Goal: Information Seeking & Learning: Learn about a topic

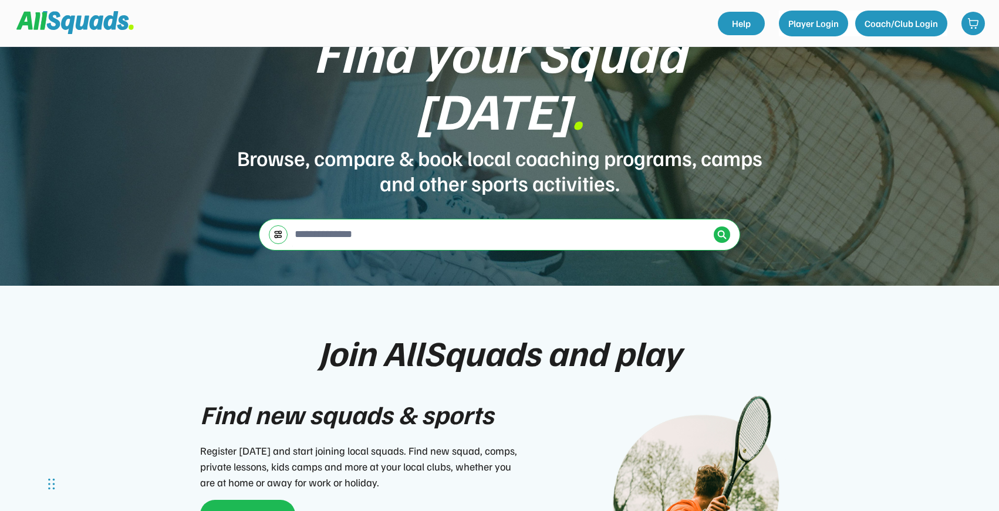
scroll to position [82, 0]
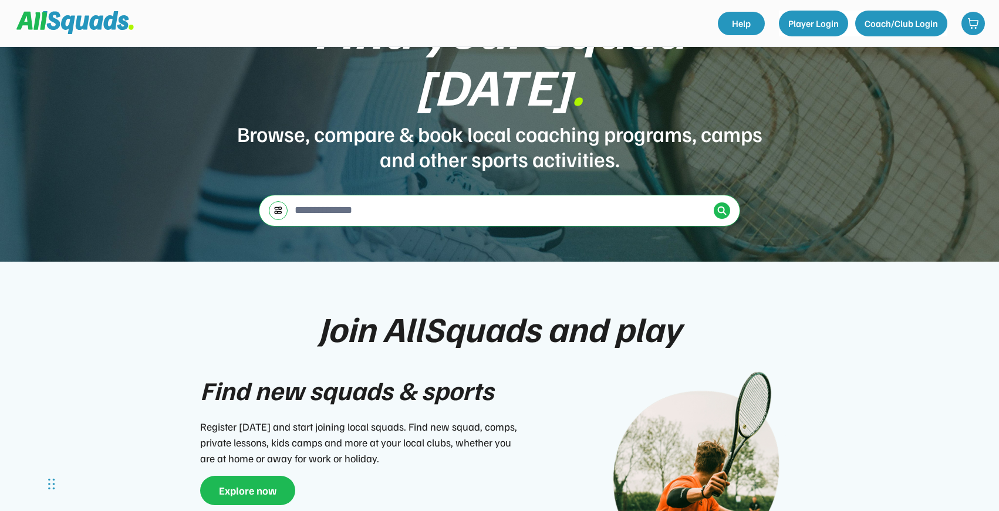
click at [380, 195] on div "← Move left → Move right ↑ Move up ↓ Move down + Zoom in - Zoom out Home Jump l…" at bounding box center [500, 210] width 417 height 31
click at [308, 198] on input "input" at bounding box center [500, 209] width 417 height 23
click at [282, 206] on img at bounding box center [277, 210] width 9 height 9
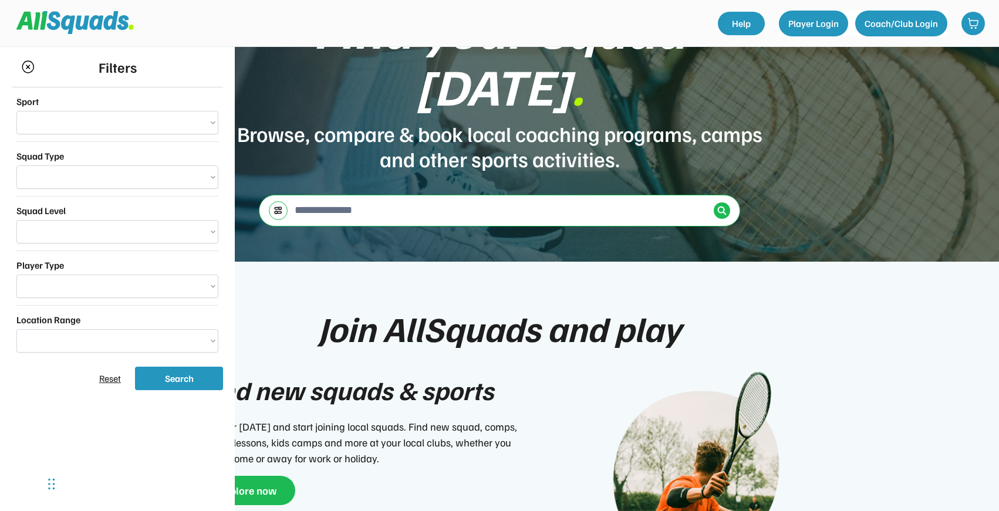
select select "**********"
click at [269, 195] on div "← Move left → Move right ↑ Move up ↓ Move down + Zoom in - Zoom out Home Jump l…" at bounding box center [499, 211] width 481 height 32
click at [278, 206] on img at bounding box center [277, 210] width 9 height 9
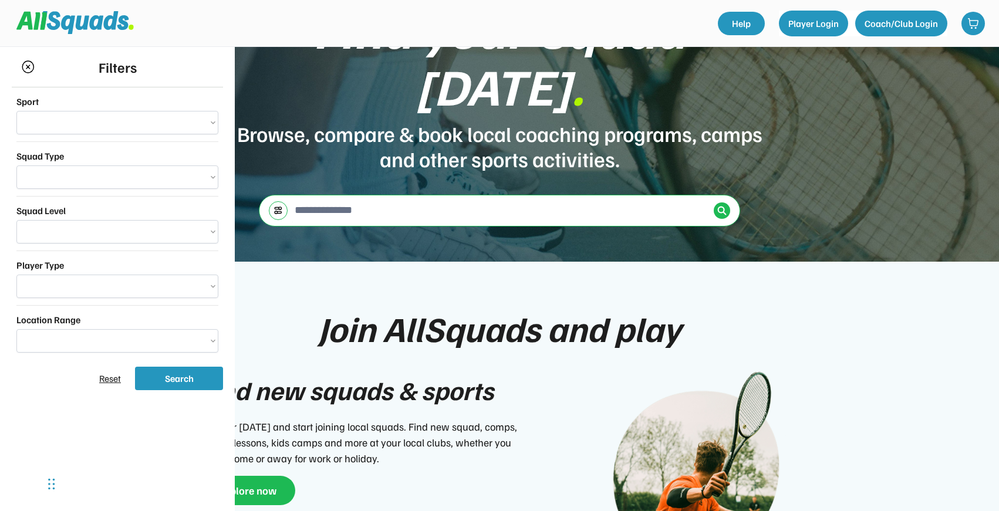
click at [332, 198] on input "input" at bounding box center [500, 209] width 417 height 23
click at [19, 66] on div "Filters" at bounding box center [117, 67] width 211 height 40
click at [25, 66] on img at bounding box center [28, 66] width 14 height 13
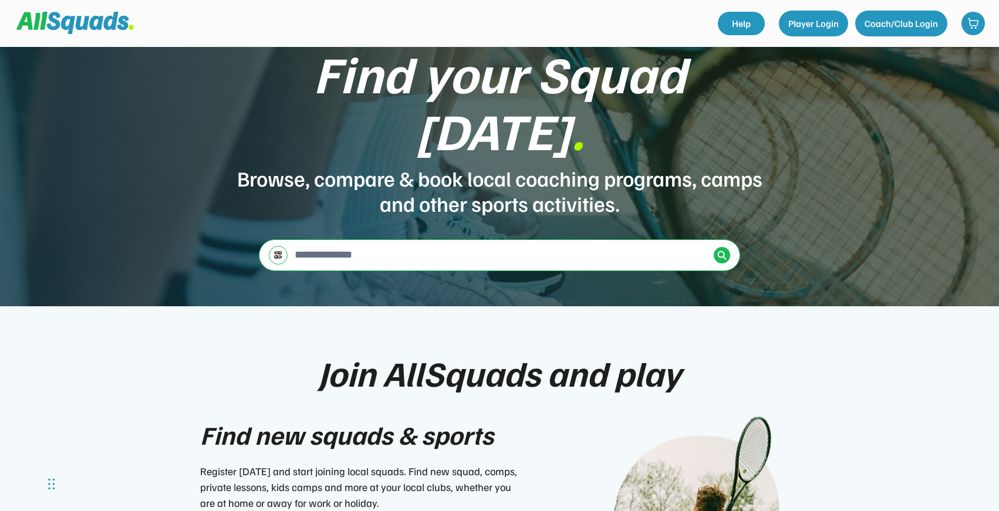
scroll to position [0, 0]
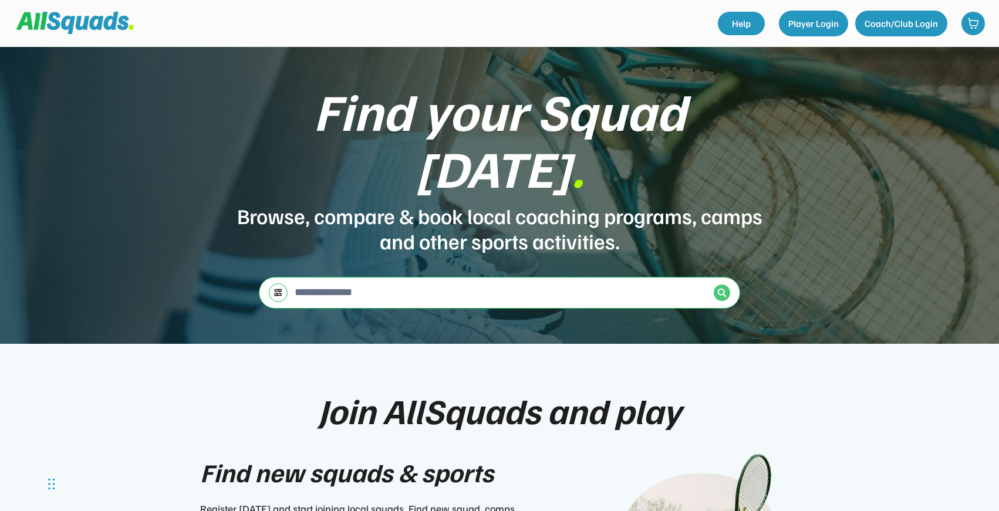
click at [716, 285] on div at bounding box center [722, 293] width 16 height 16
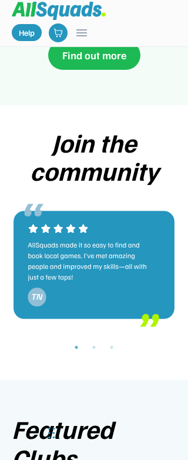
scroll to position [3415, 0]
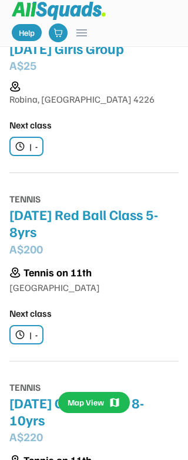
scroll to position [3270, 0]
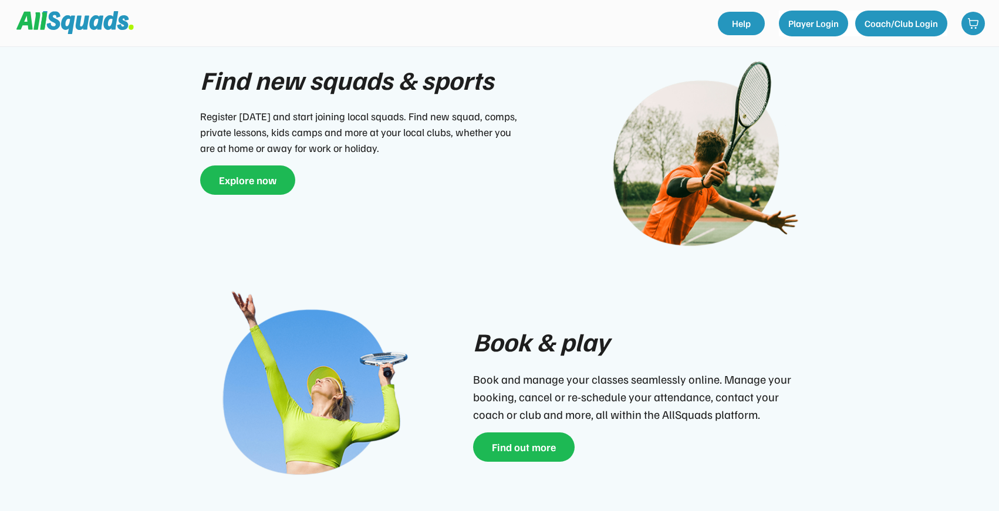
scroll to position [384, 0]
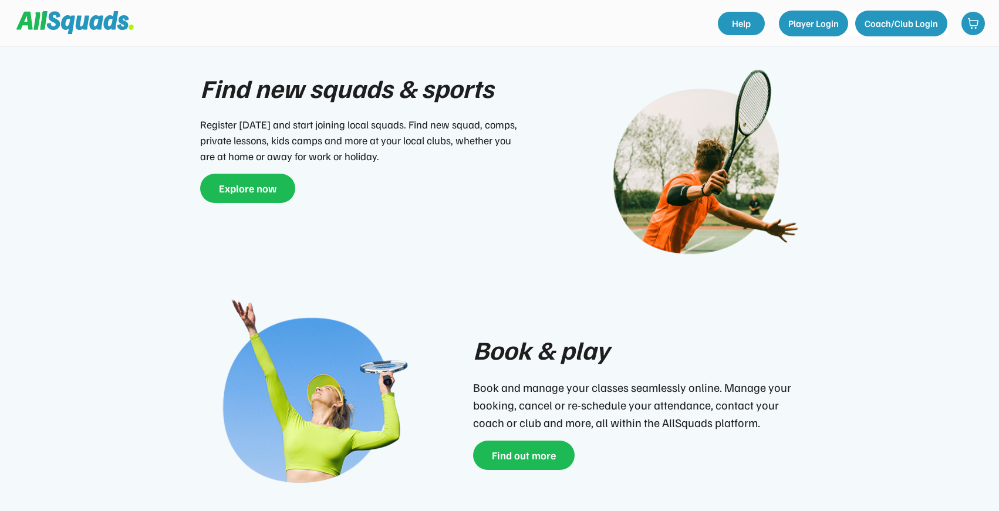
click at [187, 174] on button "Explore now" at bounding box center [247, 188] width 95 height 29
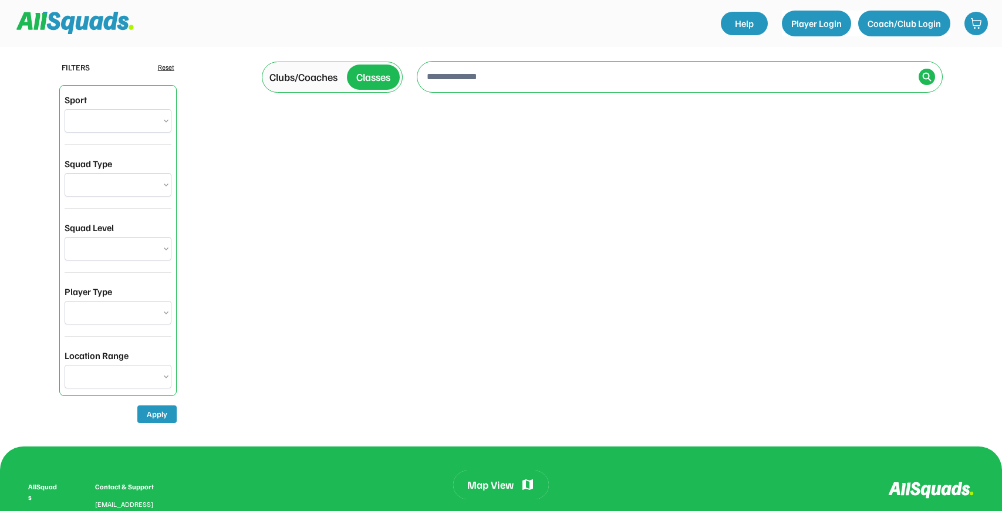
select select "**********"
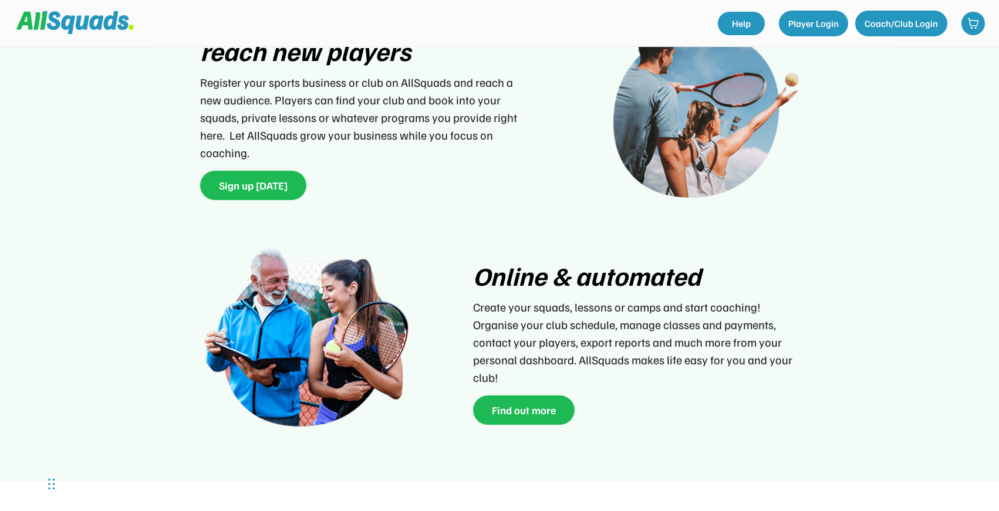
scroll to position [1609, 0]
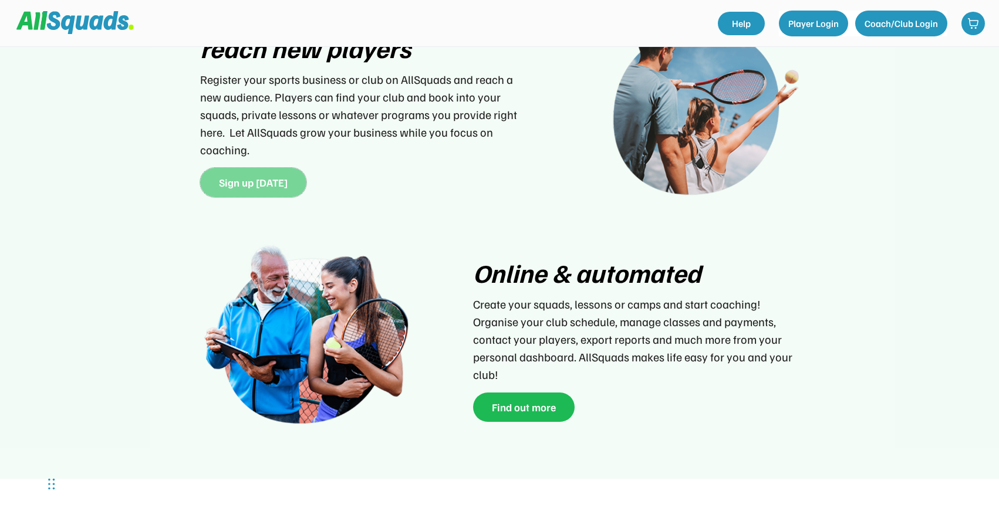
click at [269, 168] on button "Sign up today" at bounding box center [253, 182] width 106 height 29
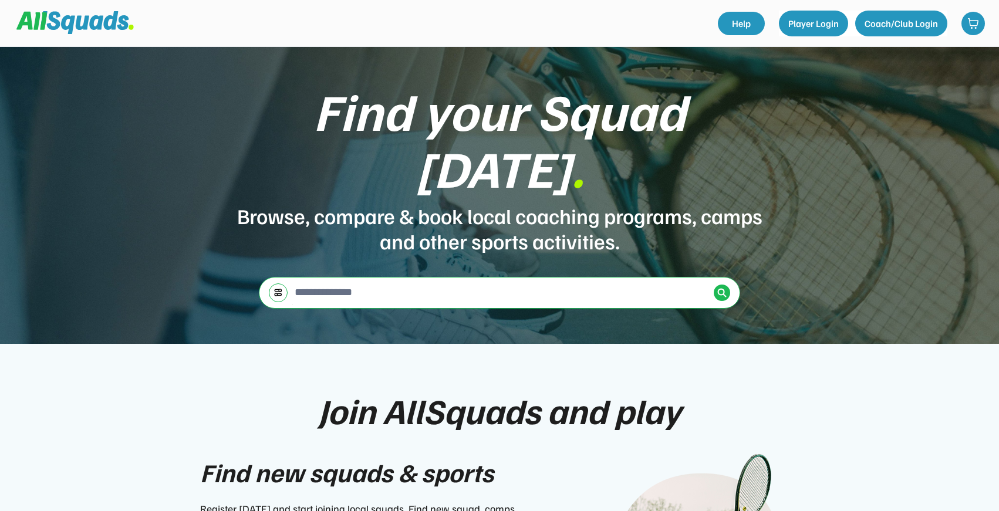
scroll to position [1613, 0]
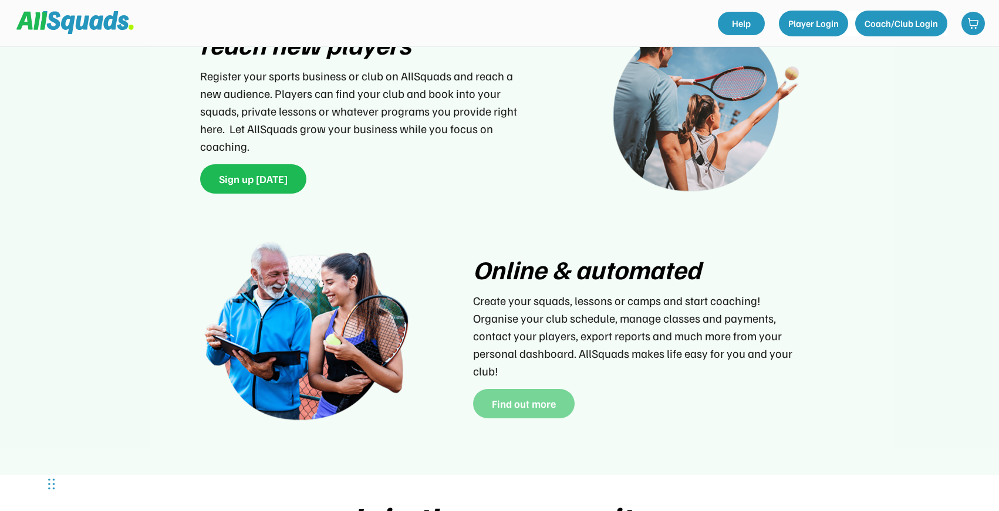
click at [484, 389] on button "Find out more" at bounding box center [524, 403] width 102 height 29
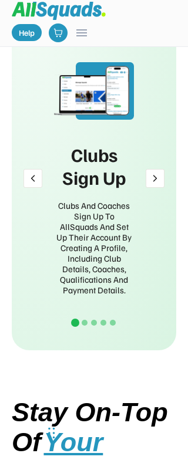
scroll to position [2839, 0]
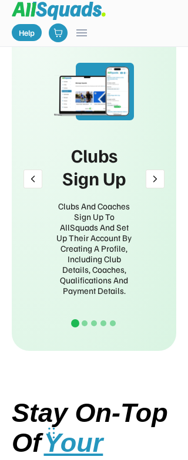
click at [146, 184] on img at bounding box center [155, 179] width 19 height 19
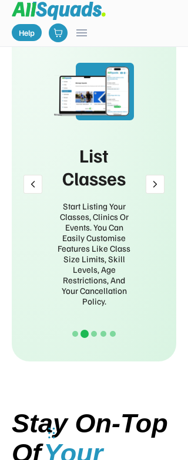
click at [150, 184] on img at bounding box center [155, 184] width 19 height 19
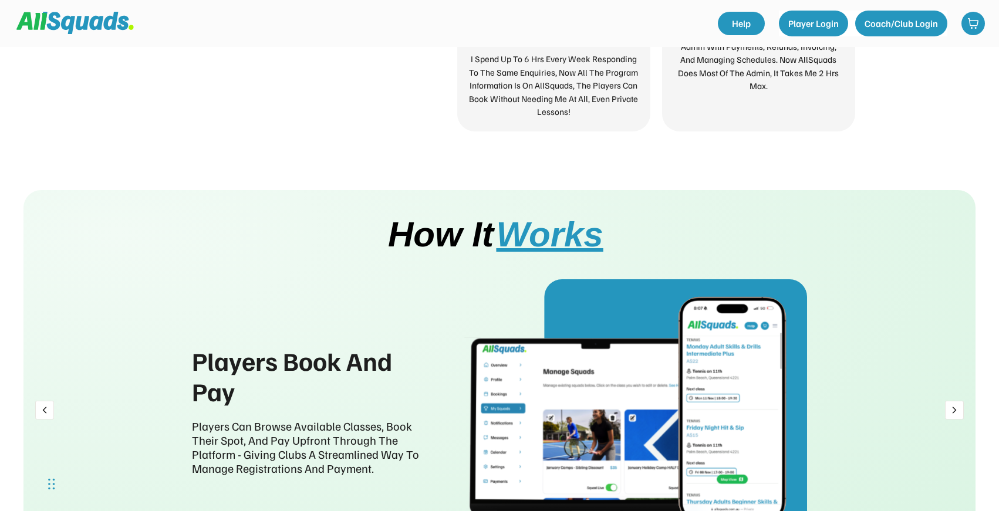
scroll to position [0, 0]
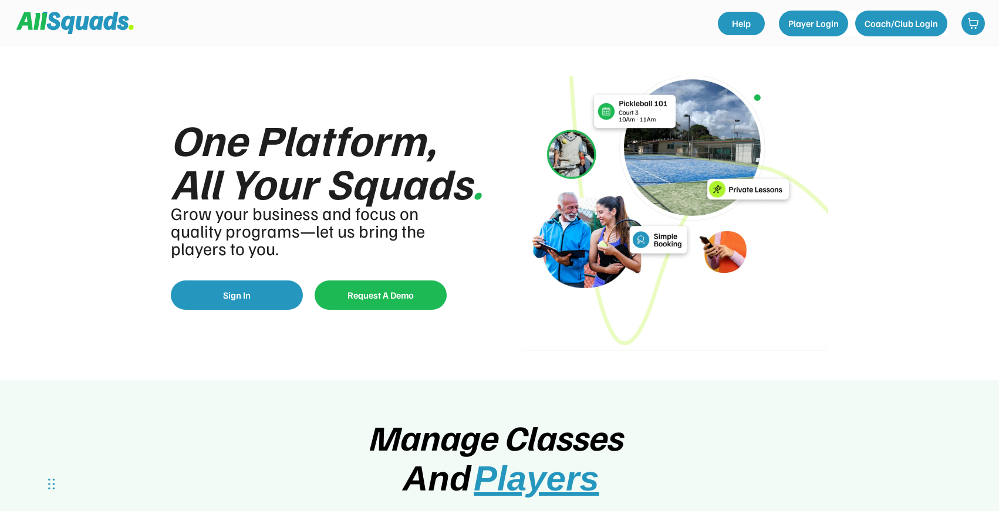
click at [65, 38] on div "Help menu" at bounding box center [366, 23] width 701 height 35
click at [82, 30] on img at bounding box center [74, 23] width 117 height 22
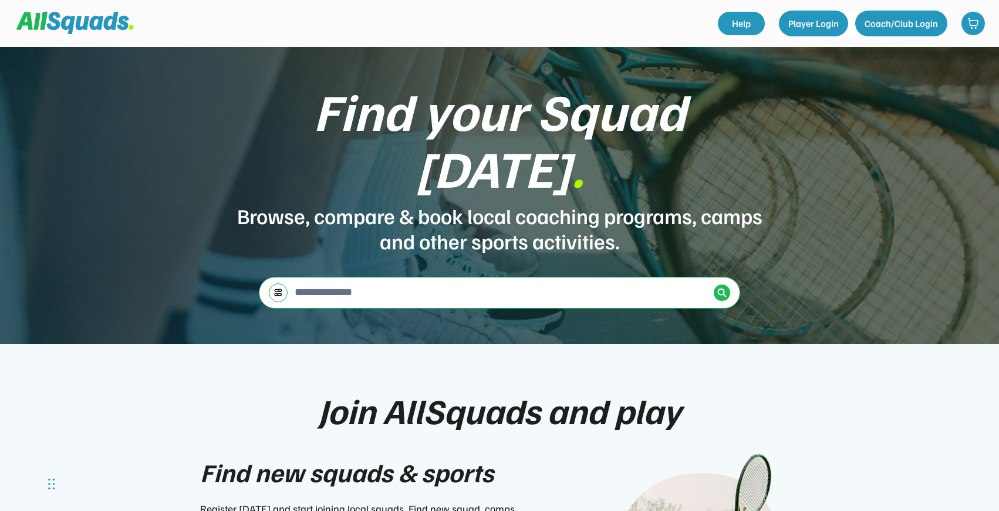
click at [452, 67] on div "Find your Squad today . Browse, compare & book local coaching programs, camps a…" at bounding box center [499, 195] width 999 height 297
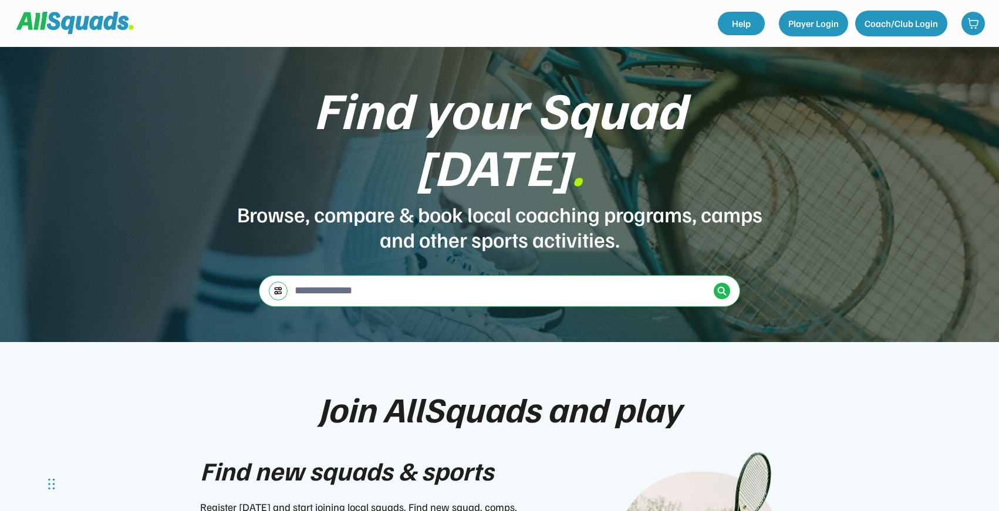
click at [337, 279] on input "input" at bounding box center [500, 290] width 417 height 23
click at [229, 255] on div "Find your Squad today . Browse, compare & book local coaching programs, camps a…" at bounding box center [499, 193] width 999 height 297
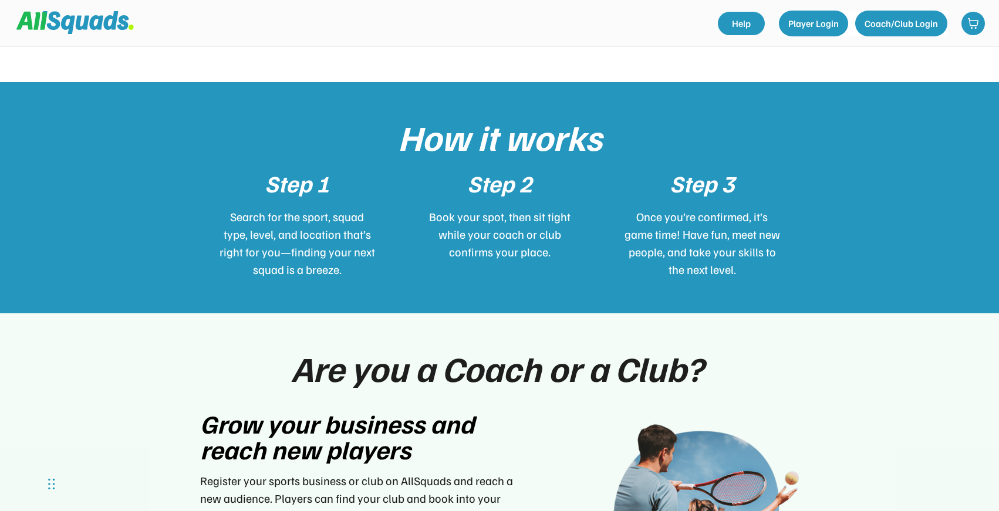
scroll to position [1206, 0]
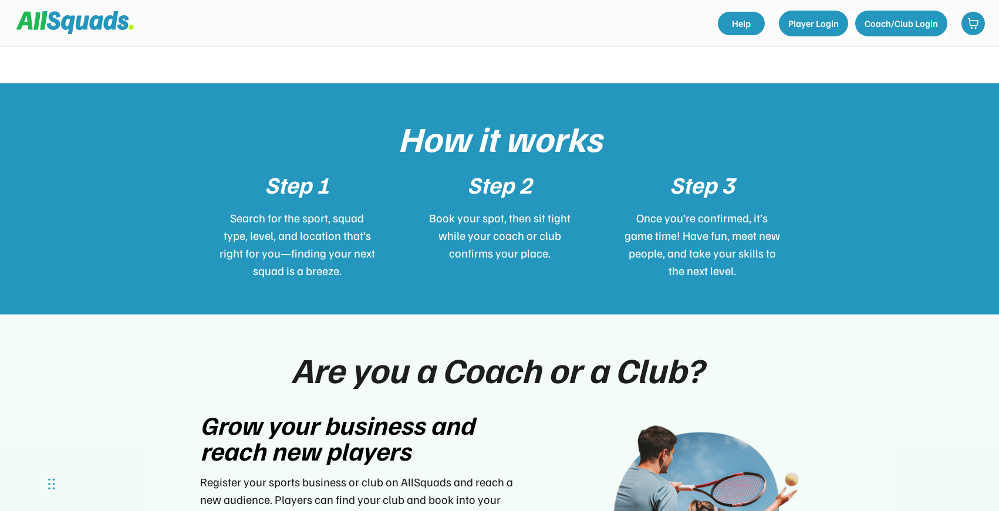
drag, startPoint x: 238, startPoint y: 289, endPoint x: 722, endPoint y: 508, distance: 532.1
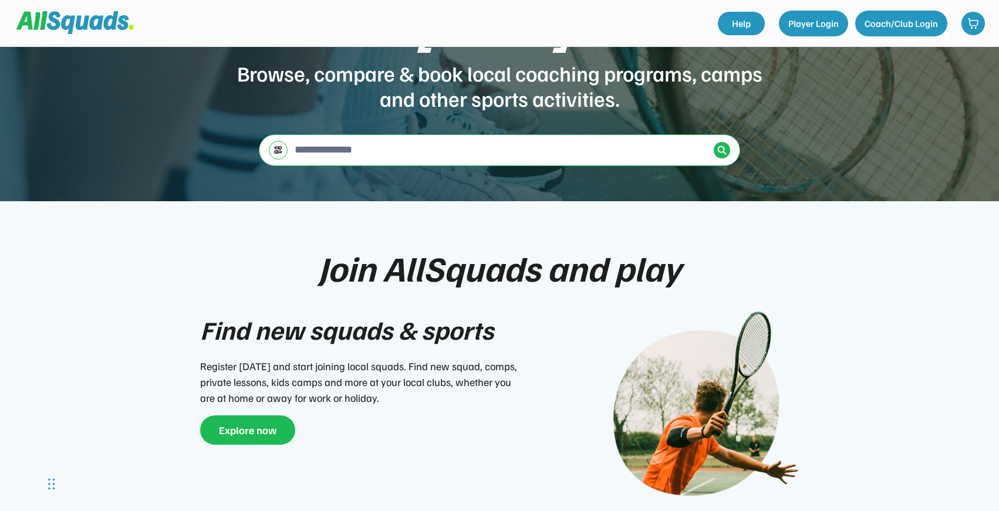
scroll to position [0, 0]
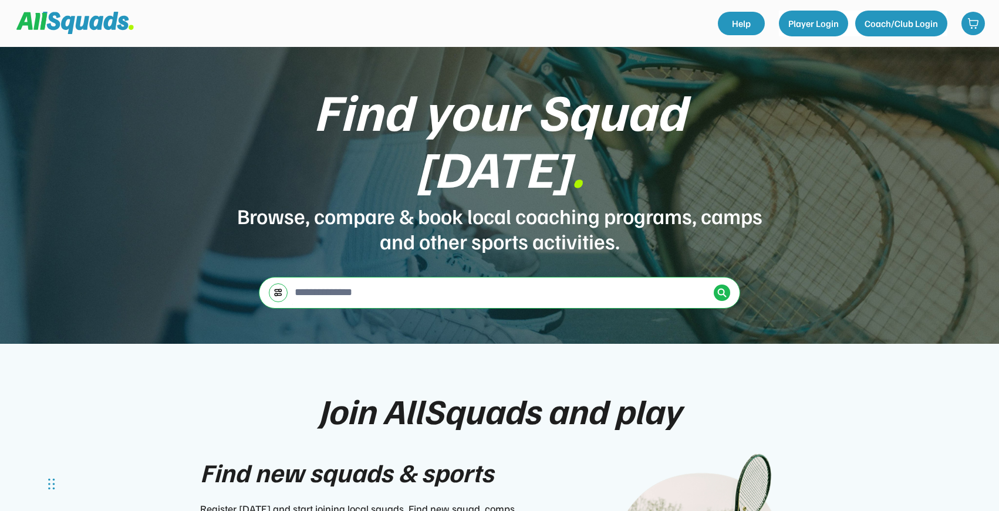
click at [499, 92] on div "Find your Squad today . Browse, compare & book local coaching programs, camps a…" at bounding box center [499, 195] width 999 height 297
click at [499, 113] on div "Find your Squad today ." at bounding box center [499, 139] width 528 height 114
click at [478, 127] on div "Find your Squad today ." at bounding box center [499, 139] width 528 height 114
click at [456, 95] on div "Find your Squad today . Browse, compare & book local coaching programs, camps a…" at bounding box center [499, 195] width 999 height 297
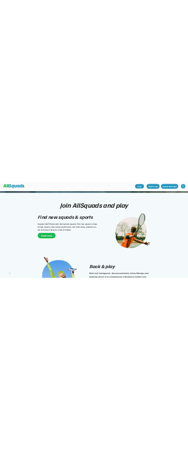
scroll to position [293, 0]
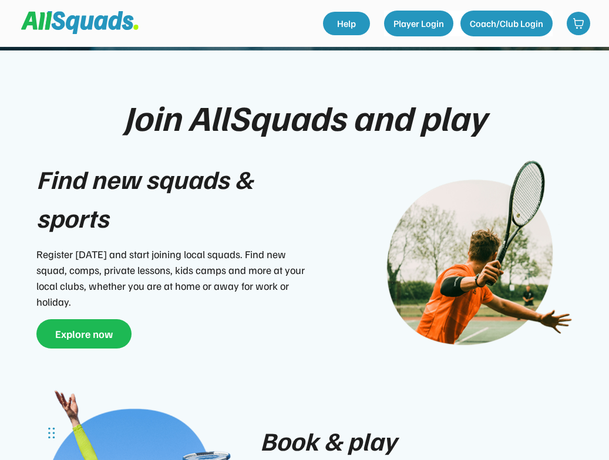
click at [519, 141] on div "Join AllSquads and play Find new squads & sports Register today and start joini…" at bounding box center [304, 345] width 585 height 496
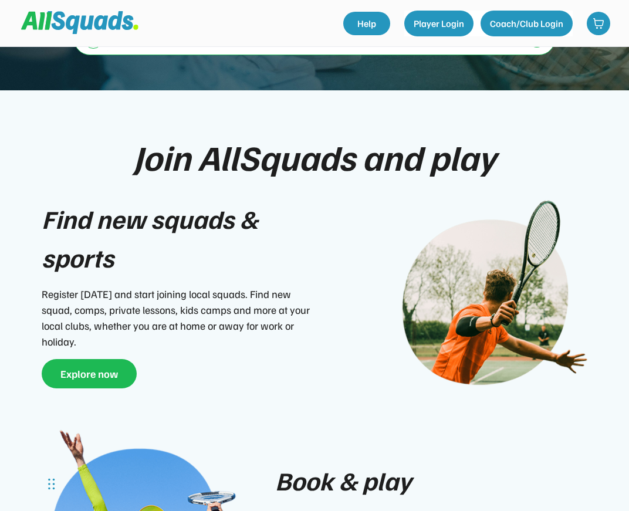
scroll to position [296, 0]
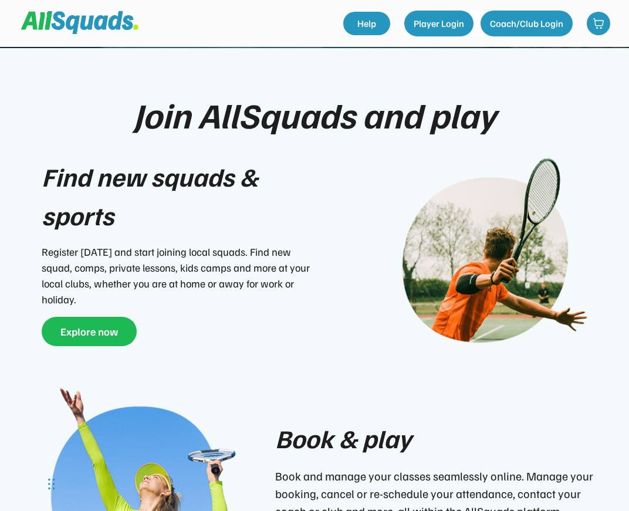
click at [59, 253] on div "Register today and start joining local squads. Find new squad, comps, private l…" at bounding box center [183, 275] width 282 height 63
copy div "comps"
click at [238, 244] on div "Register today and start joining local squads. Find new squad, comps, private l…" at bounding box center [183, 275] width 282 height 63
click at [134, 310] on div "Find new squads & sports Register today and start joining local squads. Find ne…" at bounding box center [183, 251] width 282 height 189
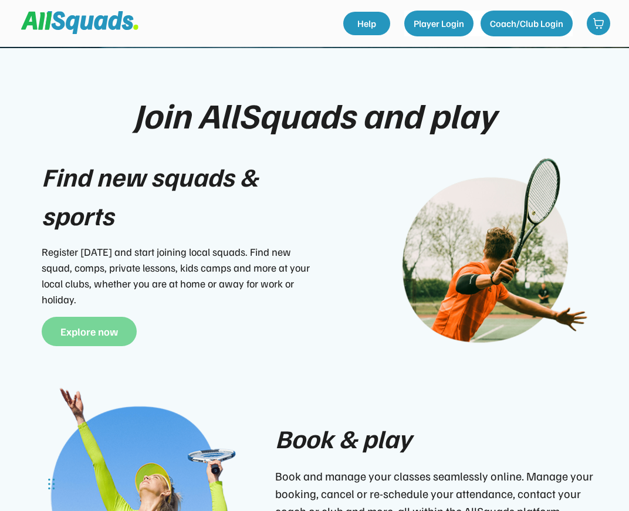
click at [114, 317] on button "Explore now" at bounding box center [89, 331] width 95 height 29
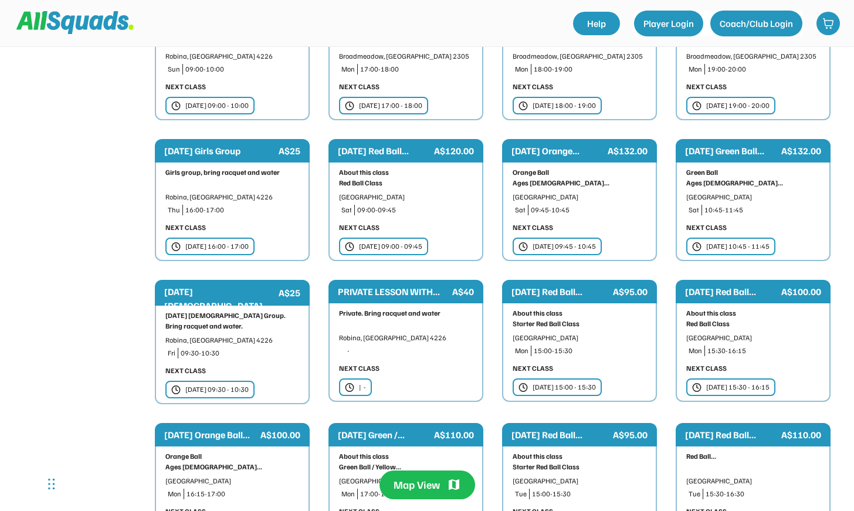
scroll to position [543, 0]
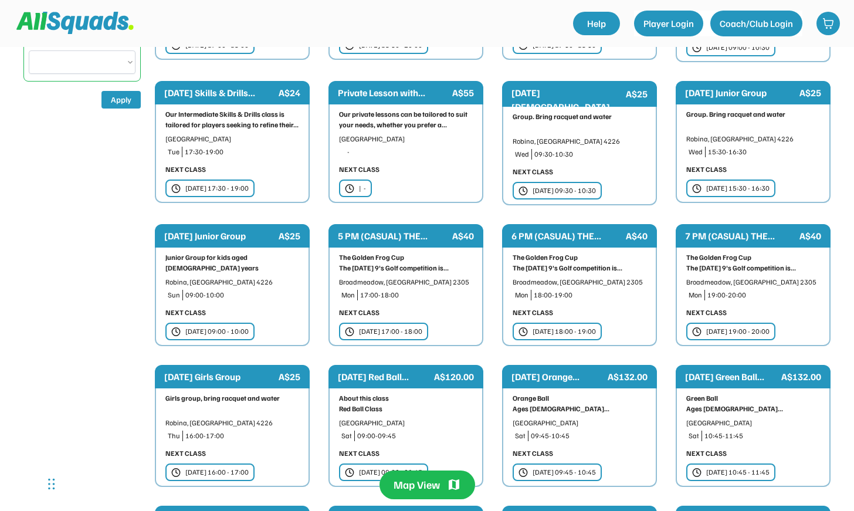
scroll to position [0, 0]
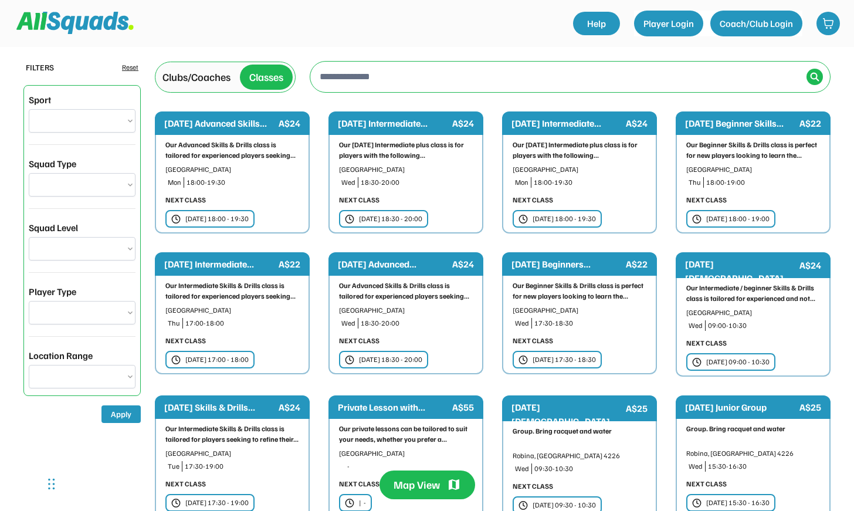
click at [31, 25] on img at bounding box center [74, 23] width 117 height 22
click at [49, 26] on img at bounding box center [74, 23] width 117 height 22
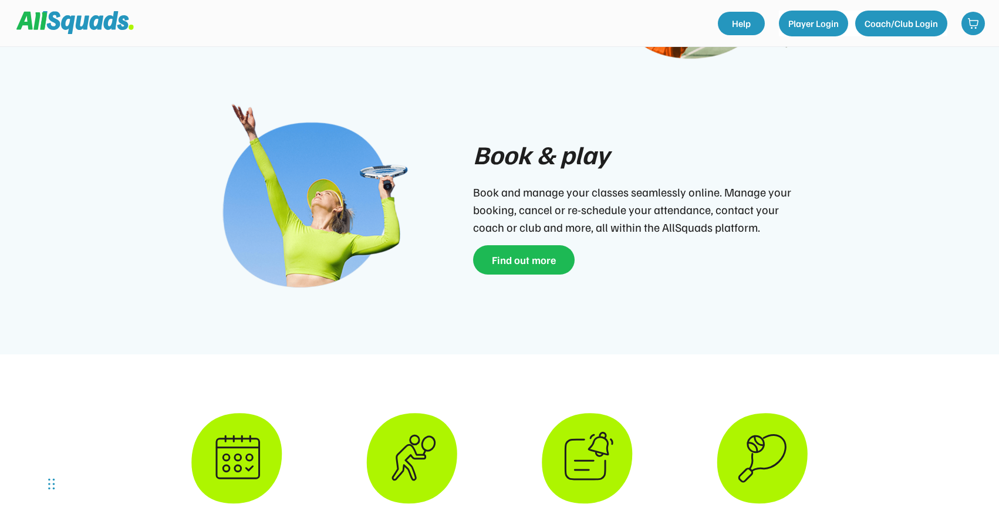
scroll to position [592, 0]
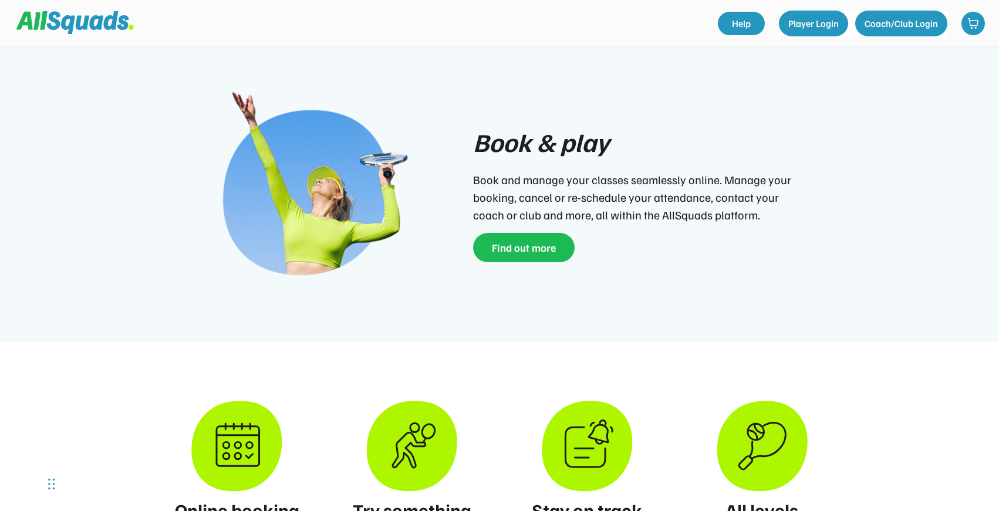
click at [566, 129] on div "Book & play" at bounding box center [541, 142] width 136 height 39
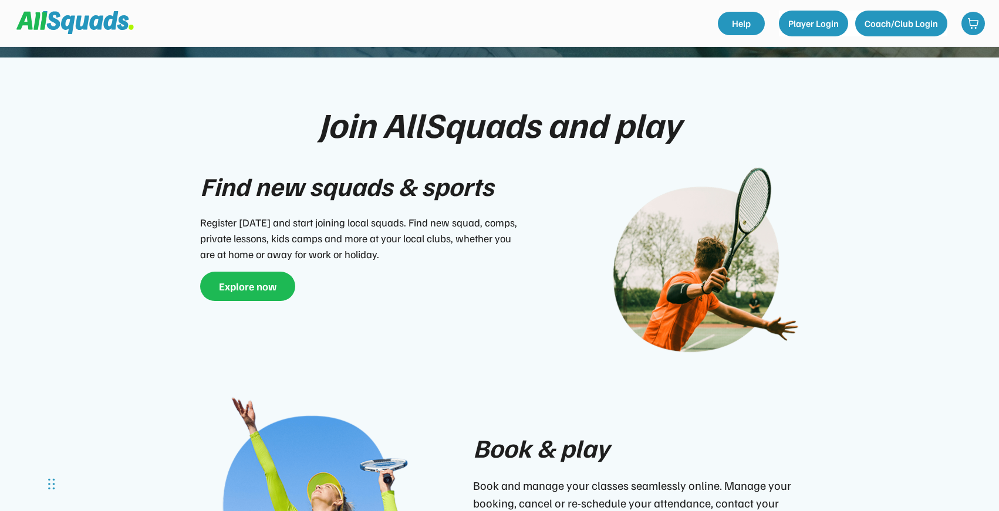
scroll to position [286, 0]
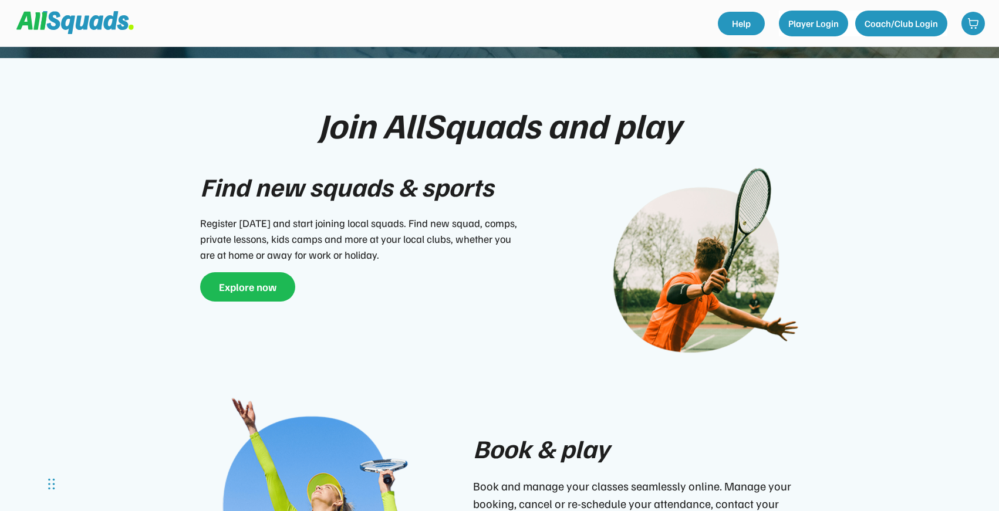
click at [505, 279] on div "Find new squads & sports Register [DATE] and start joining local squads. Find n…" at bounding box center [361, 234] width 323 height 134
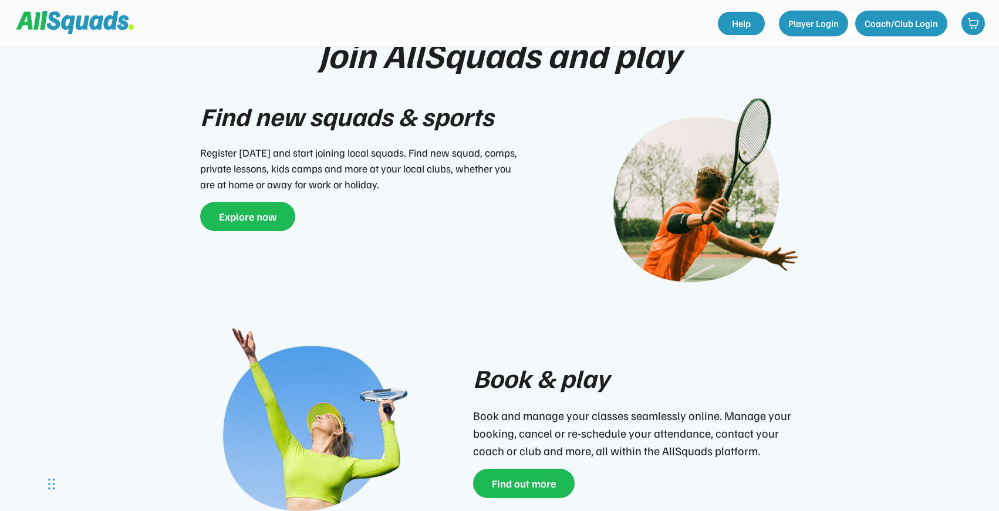
scroll to position [351, 0]
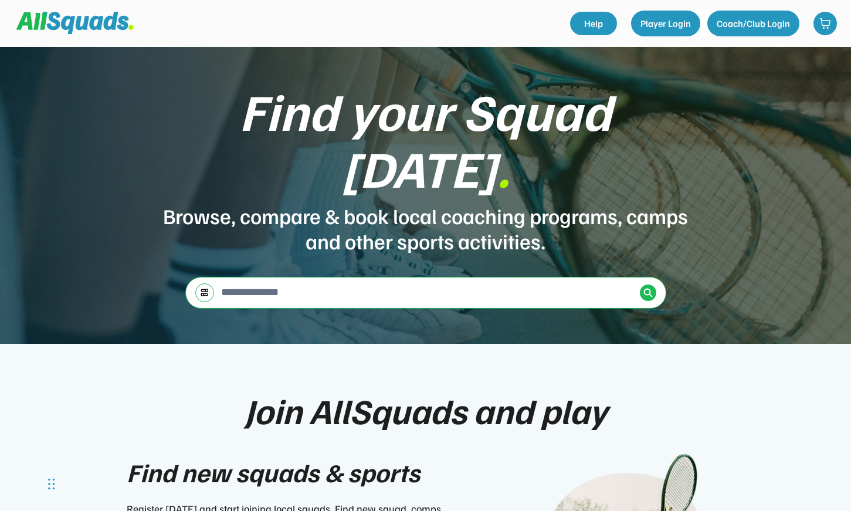
click at [212, 277] on div "← Move left → Move right ↑ Move up ↓ Move down + Zoom in - Zoom out Home Jump l…" at bounding box center [425, 293] width 481 height 32
click at [199, 283] on div at bounding box center [204, 292] width 19 height 19
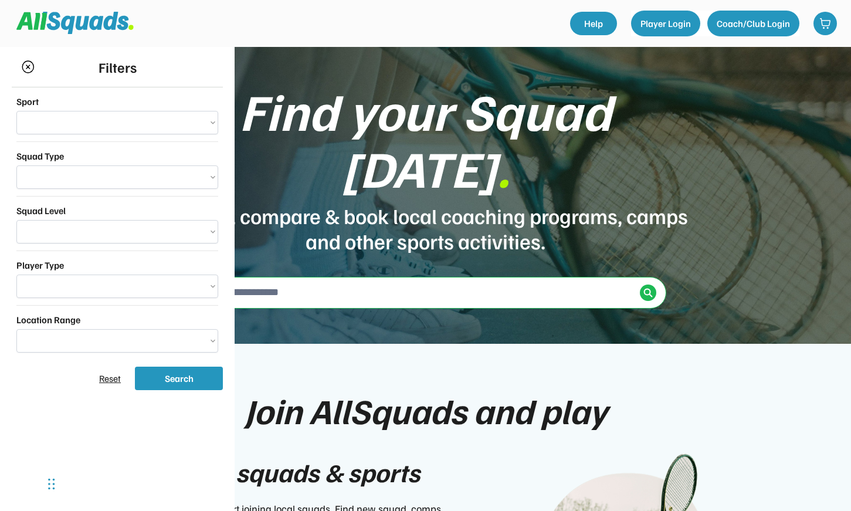
select select "**********"
click at [134, 130] on select "**********" at bounding box center [117, 122] width 202 height 23
click at [134, 175] on select "**********" at bounding box center [117, 176] width 202 height 23
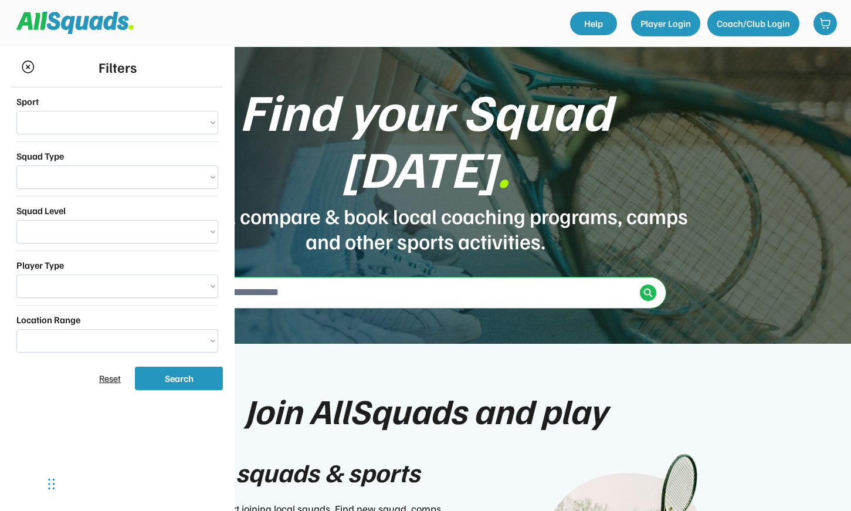
click at [169, 193] on div "**********" at bounding box center [117, 223] width 211 height 272
click at [166, 189] on div "**********" at bounding box center [117, 223] width 211 height 272
click at [164, 184] on select "**********" at bounding box center [117, 176] width 202 height 23
click at [124, 350] on select "*** *** **** **** **** *****" at bounding box center [117, 340] width 202 height 23
click at [104, 292] on select "**********" at bounding box center [117, 286] width 202 height 23
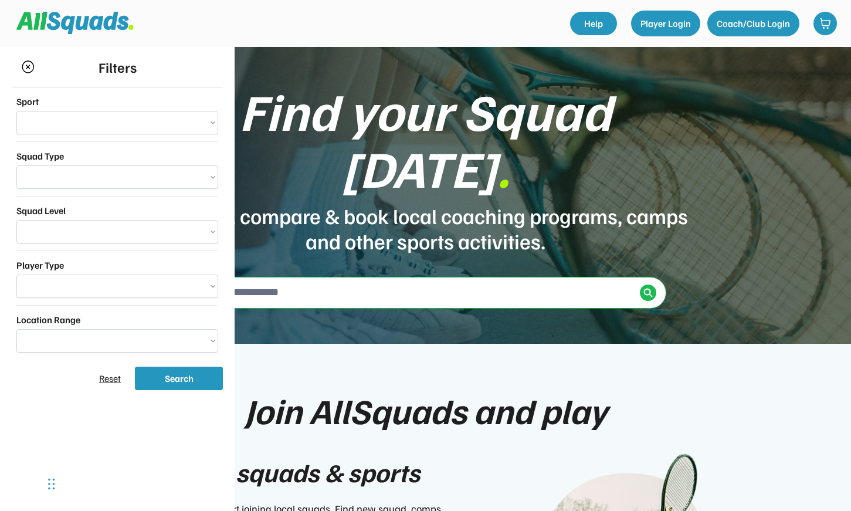
click at [26, 62] on img at bounding box center [28, 66] width 14 height 13
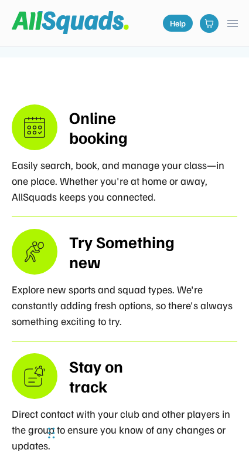
scroll to position [1088, 0]
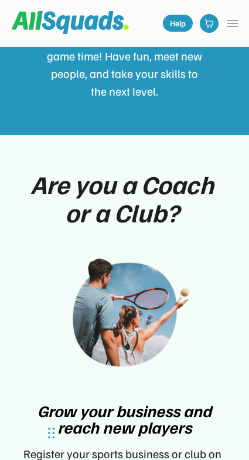
scroll to position [0, 0]
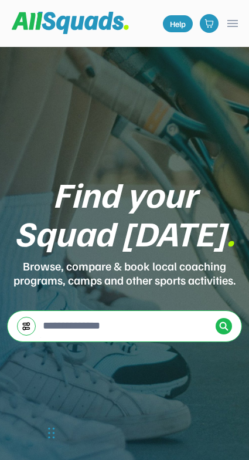
click at [229, 23] on button "menu" at bounding box center [233, 23] width 14 height 14
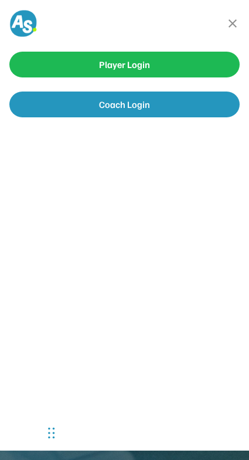
click at [234, 23] on button "close" at bounding box center [233, 23] width 14 height 14
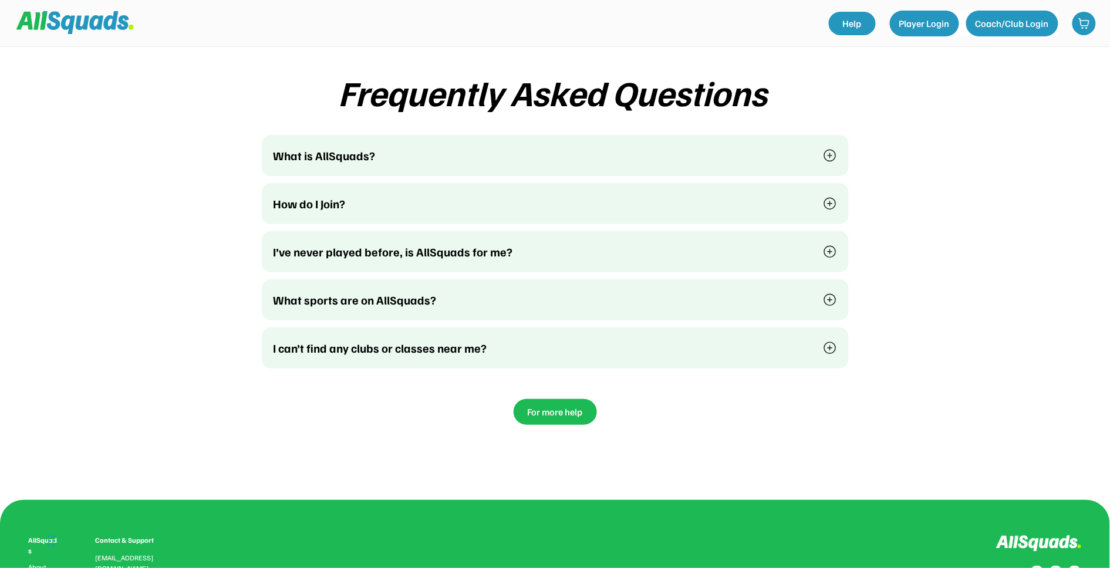
scroll to position [2853, 0]
click at [361, 148] on div "What is AllSquads?" at bounding box center [555, 154] width 587 height 41
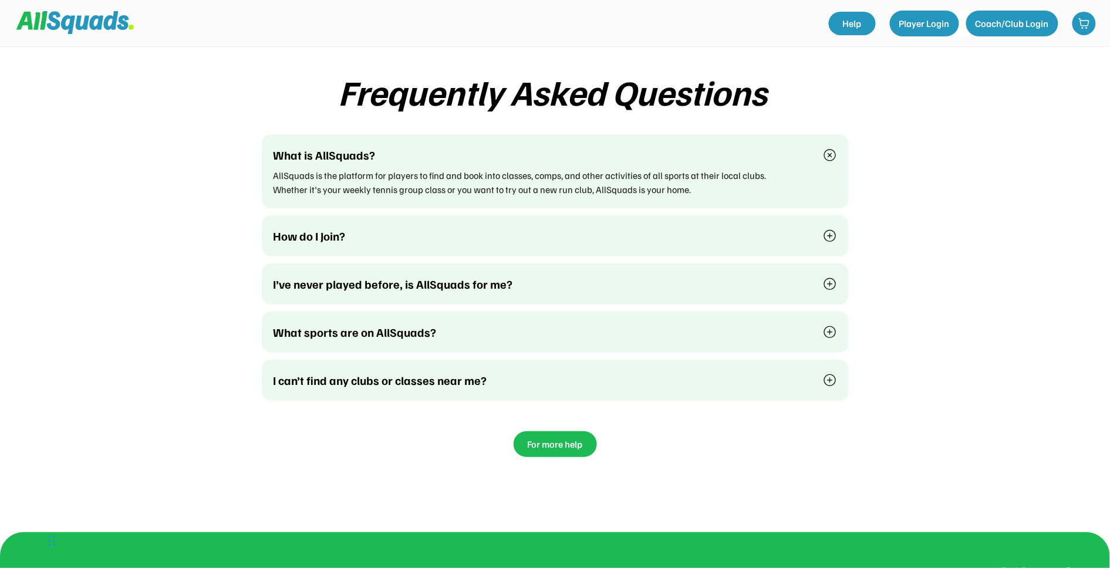
click at [361, 148] on div "What is AllSquads? AllSquads is the platform for players to find and book into …" at bounding box center [555, 171] width 587 height 74
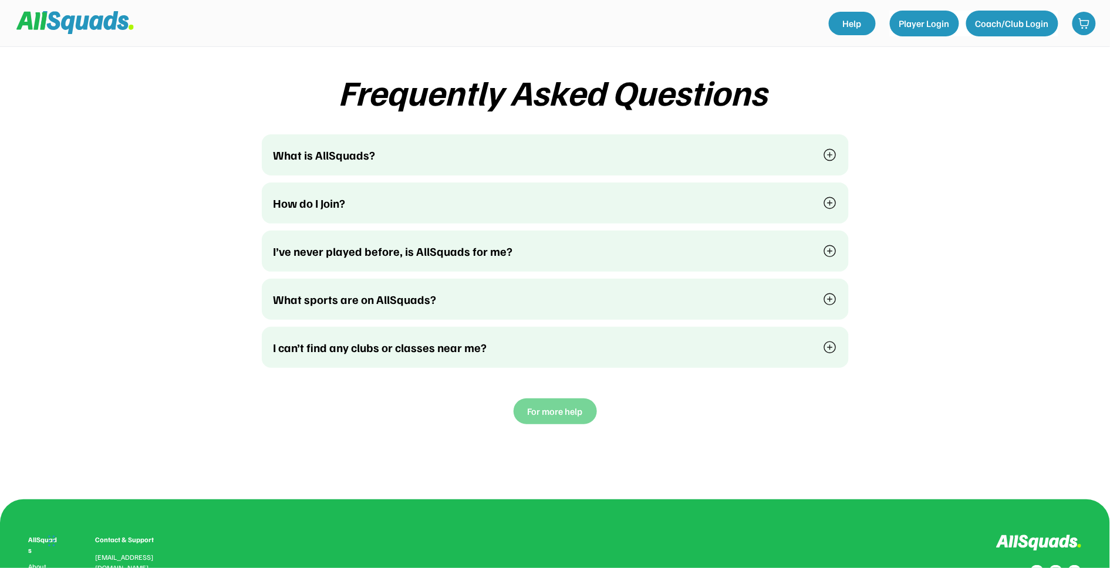
click at [546, 398] on button "For more help" at bounding box center [554, 411] width 83 height 26
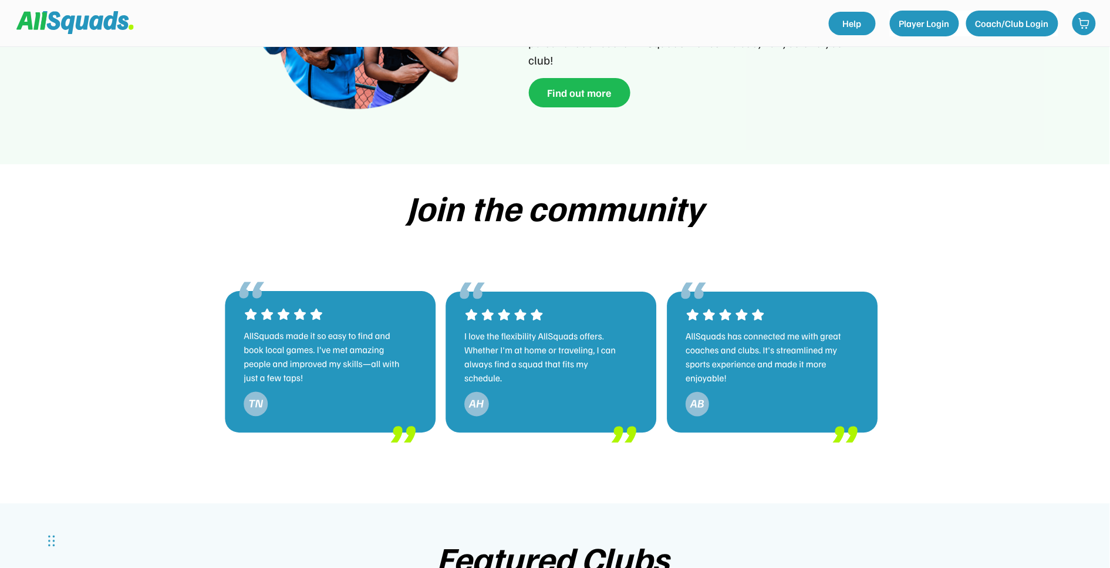
scroll to position [1922, 0]
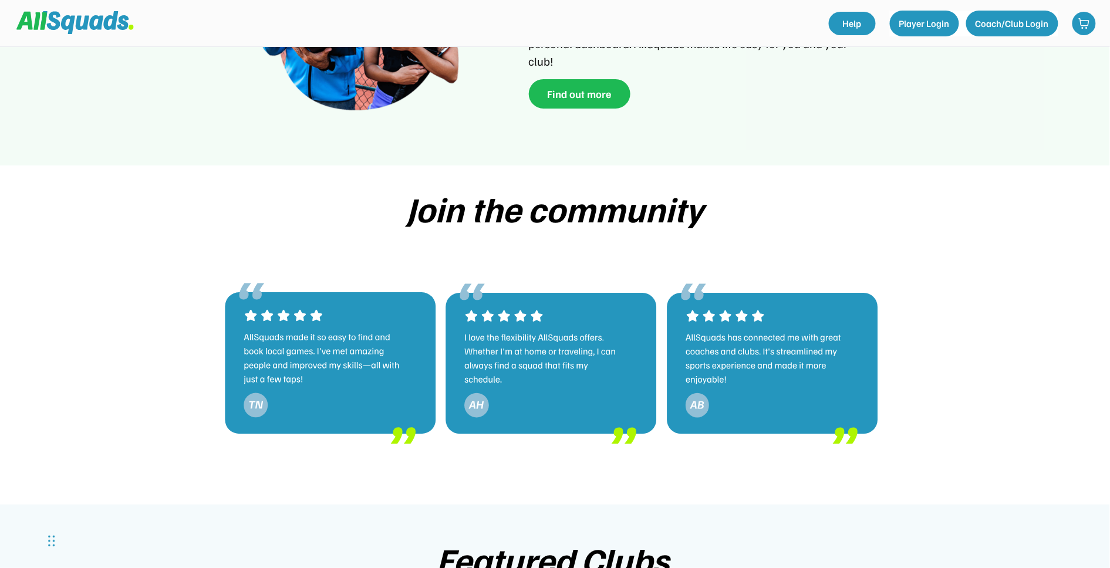
click at [489, 319] on img at bounding box center [550, 363] width 211 height 235
click at [300, 333] on img at bounding box center [330, 363] width 211 height 235
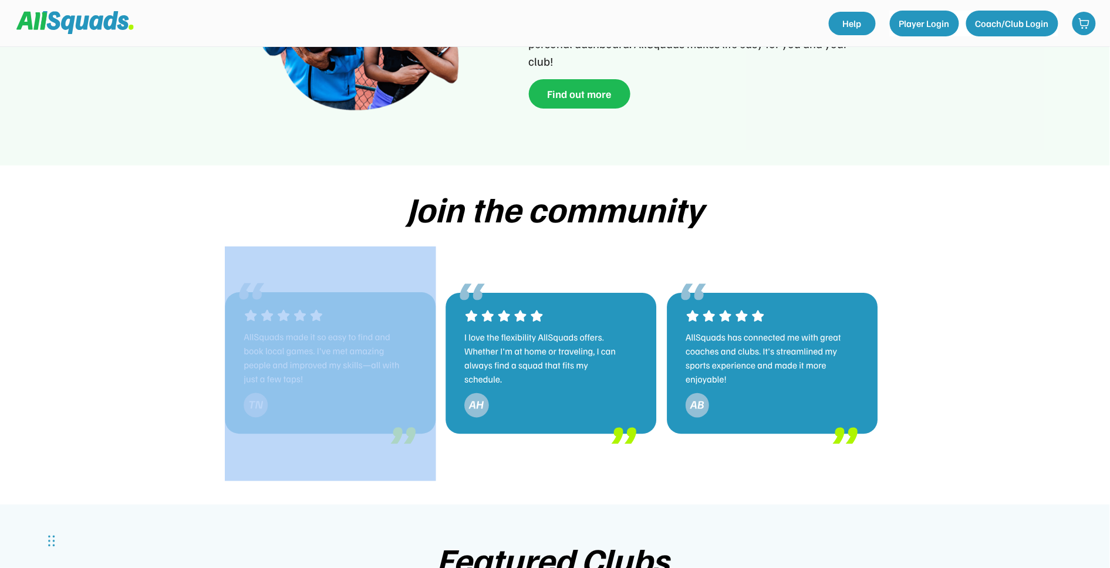
drag, startPoint x: 495, startPoint y: 220, endPoint x: 329, endPoint y: 383, distance: 232.4
click at [329, 383] on div "Join the community 1 2 3" at bounding box center [555, 335] width 728 height 292
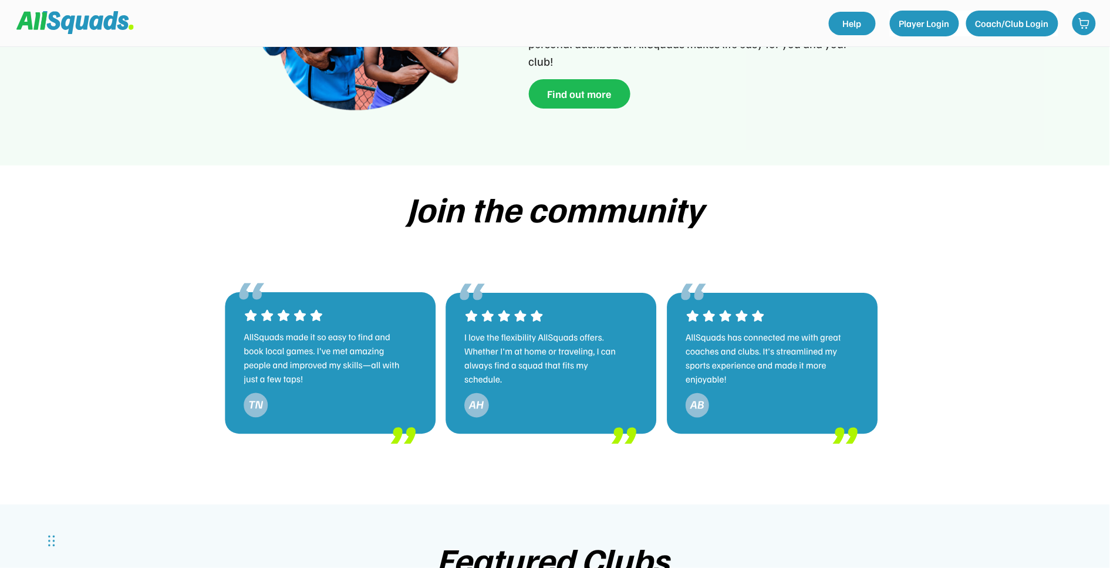
click at [329, 383] on img at bounding box center [330, 363] width 211 height 235
click at [506, 189] on div "Join the community" at bounding box center [555, 208] width 634 height 39
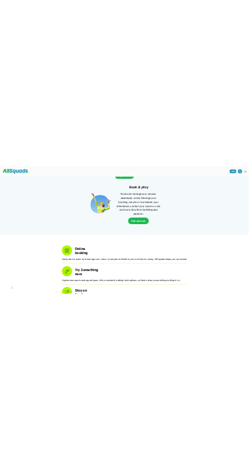
scroll to position [0, 0]
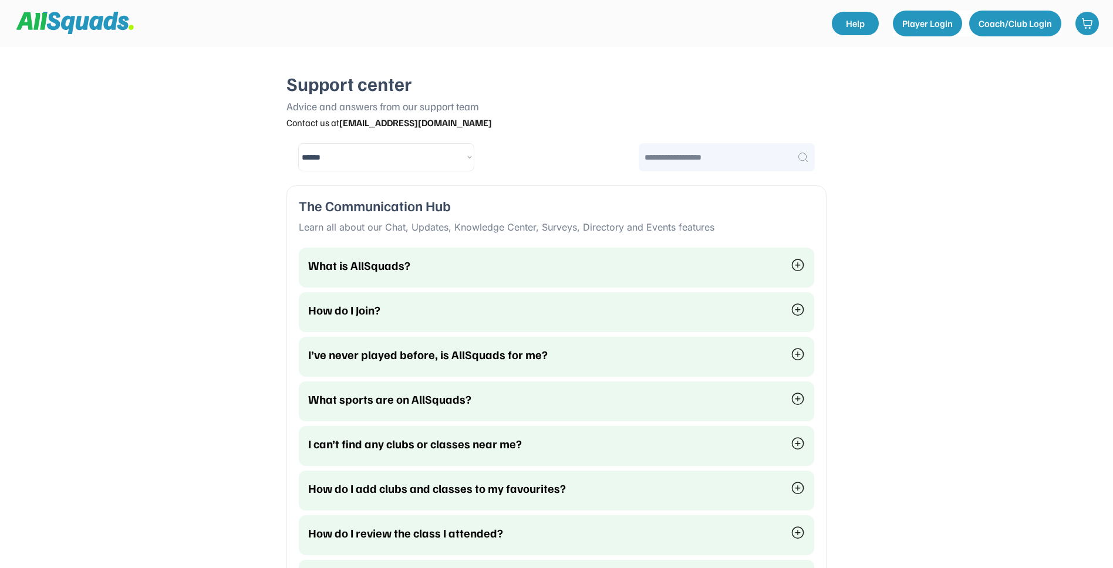
select select "********"
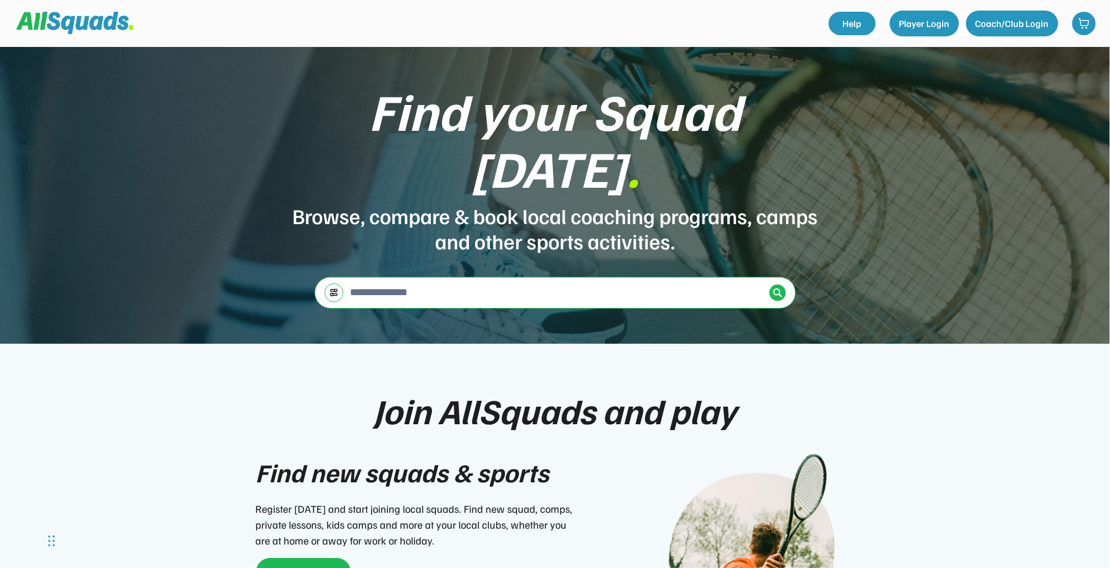
click at [394, 280] on input "input" at bounding box center [556, 291] width 417 height 23
click at [339, 283] on div at bounding box center [333, 292] width 19 height 19
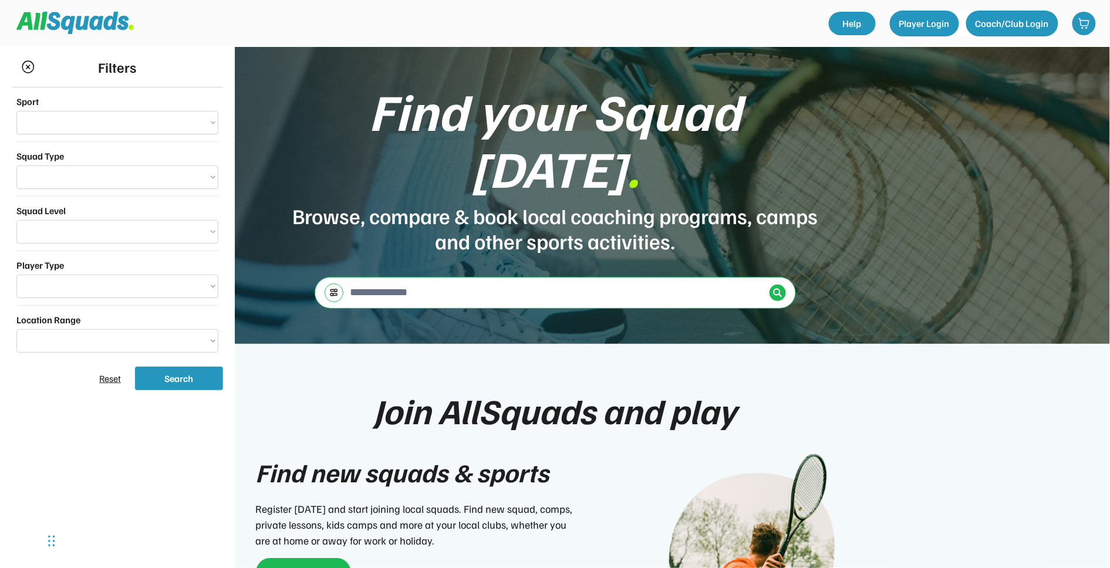
select select "**********"
click at [383, 280] on input "input" at bounding box center [556, 291] width 417 height 23
click at [324, 229] on div "Find your Squad [DATE] . Browse, compare & book local coaching programs, camps …" at bounding box center [555, 195] width 1110 height 297
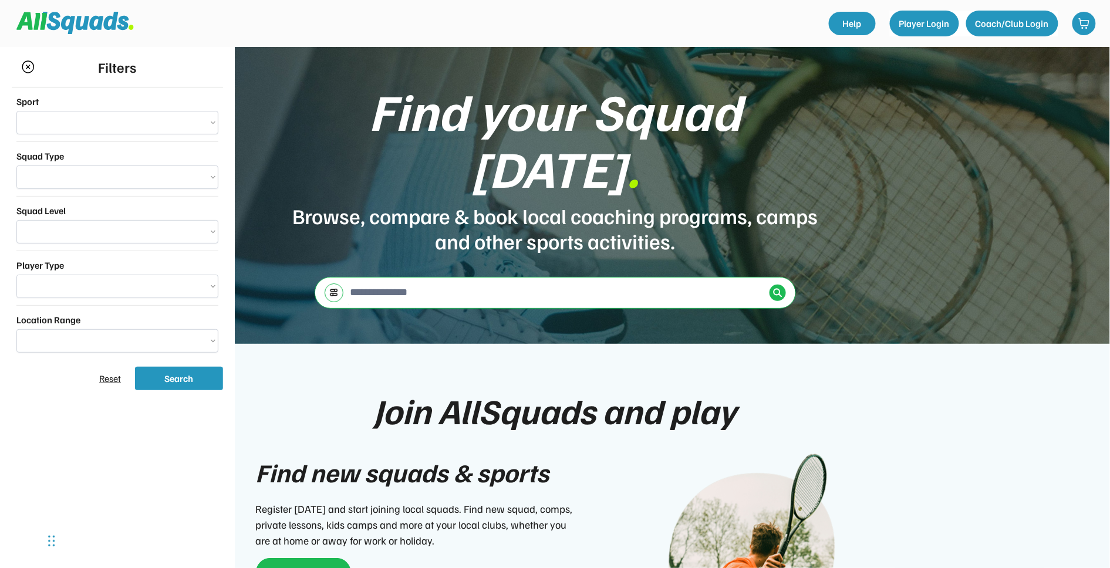
click at [29, 68] on img at bounding box center [28, 66] width 14 height 13
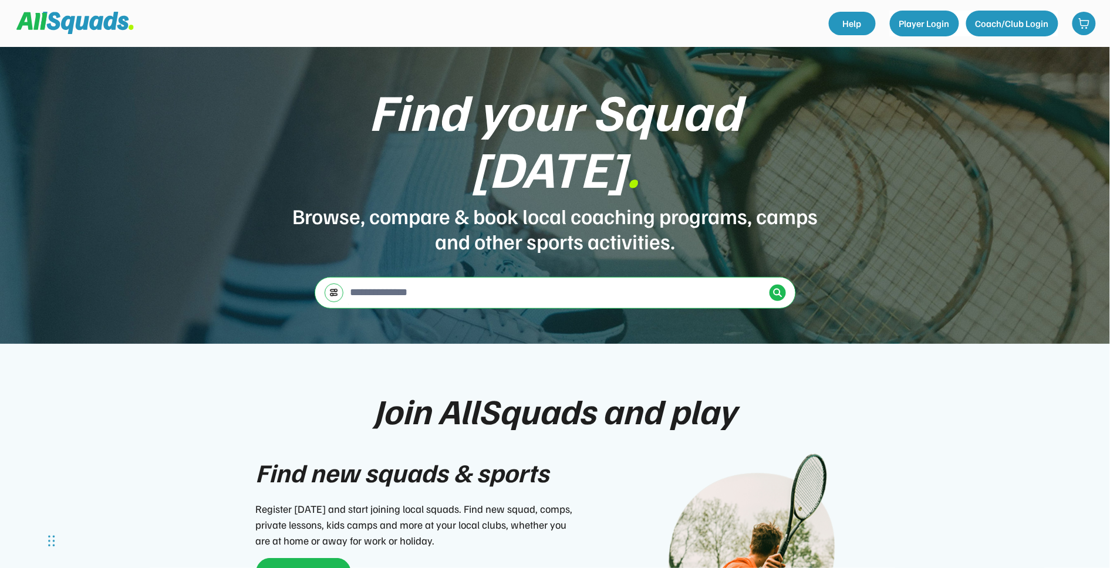
click at [354, 280] on input "input" at bounding box center [556, 291] width 417 height 23
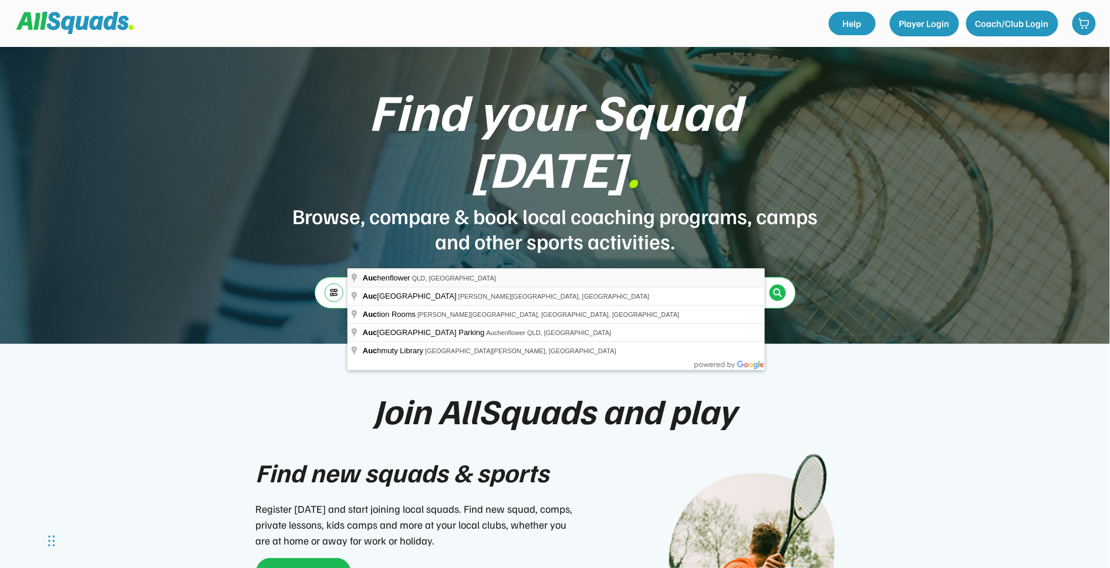
type input "**********"
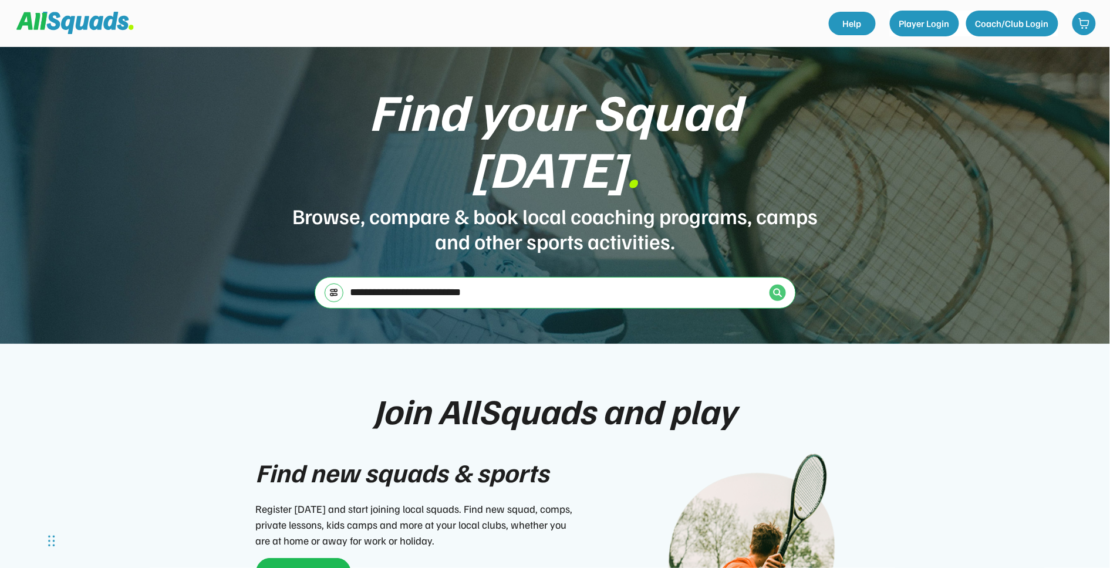
click at [772, 285] on div at bounding box center [777, 293] width 16 height 16
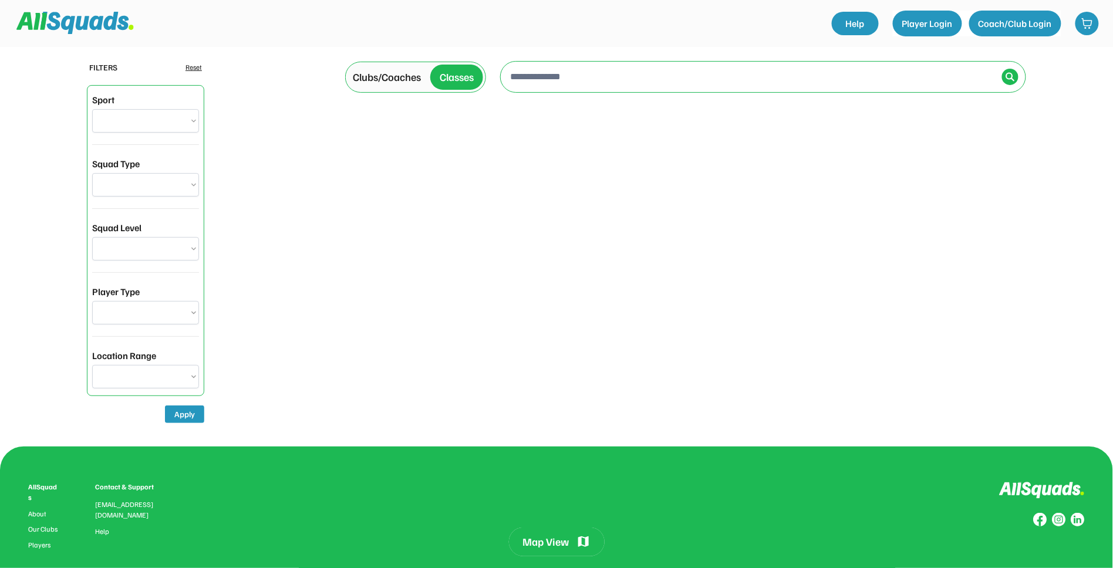
type input "**********"
select select "**********"
click at [86, 30] on img at bounding box center [74, 23] width 117 height 22
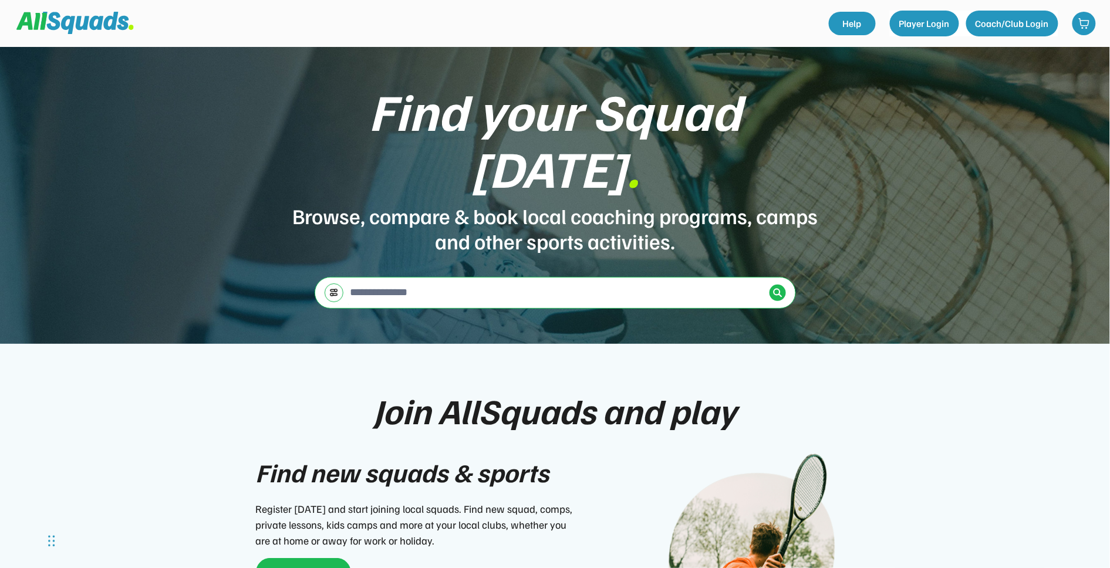
click at [373, 280] on input "input" at bounding box center [556, 291] width 417 height 23
click at [579, 219] on div "Find your Squad [DATE] . Browse, compare & book local coaching programs, camps …" at bounding box center [555, 195] width 1110 height 297
click at [638, 280] on input "input" at bounding box center [556, 291] width 417 height 23
click at [507, 218] on div "Find your Squad [DATE] . Browse, compare & book local coaching programs, camps …" at bounding box center [555, 195] width 1110 height 297
click at [663, 280] on input "input" at bounding box center [556, 291] width 417 height 23
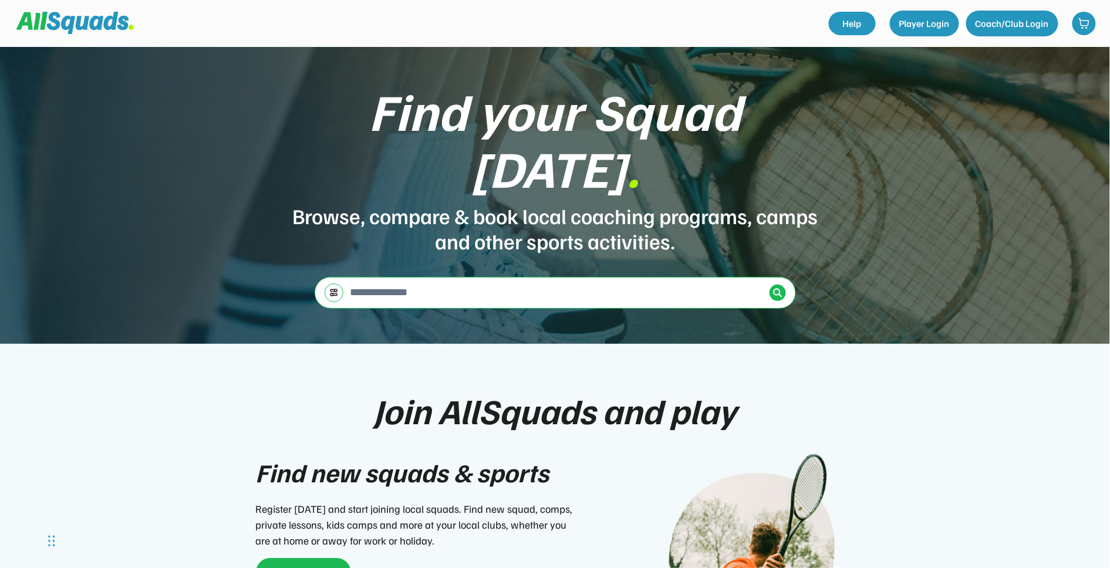
click at [522, 134] on div "Find your Squad [DATE] ." at bounding box center [555, 139] width 528 height 114
click at [588, 280] on input "input" at bounding box center [556, 291] width 417 height 23
click at [503, 147] on div "Find your Squad [DATE] ." at bounding box center [555, 139] width 528 height 114
